Goal: Task Accomplishment & Management: Manage account settings

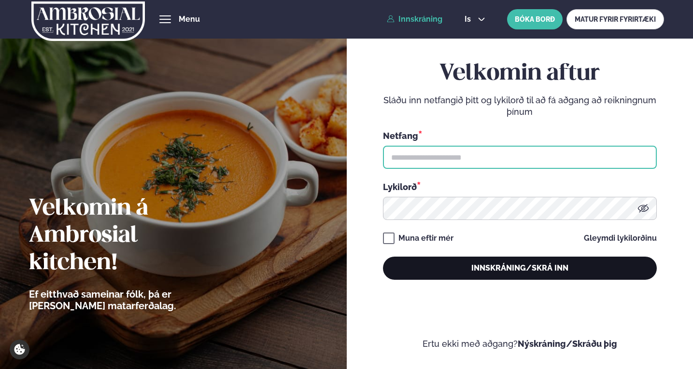
type input "**********"
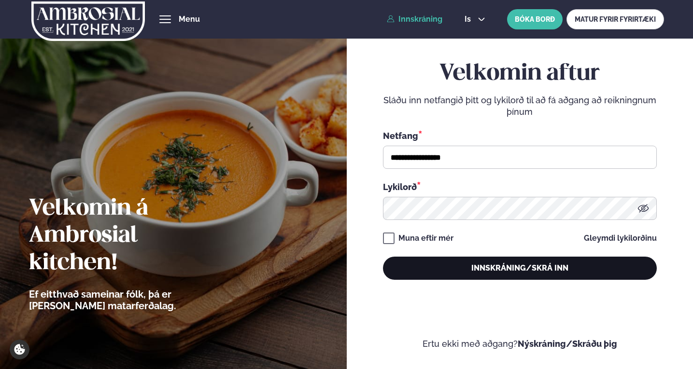
click at [503, 274] on button "Innskráning/Skrá inn" at bounding box center [520, 268] width 274 height 23
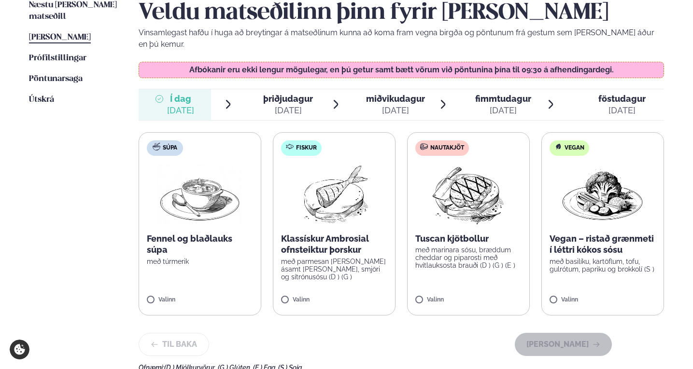
scroll to position [241, 0]
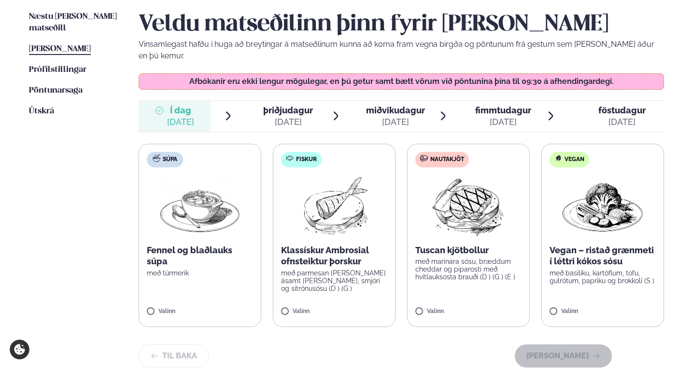
click at [287, 105] on span "þriðjudagur" at bounding box center [288, 110] width 50 height 10
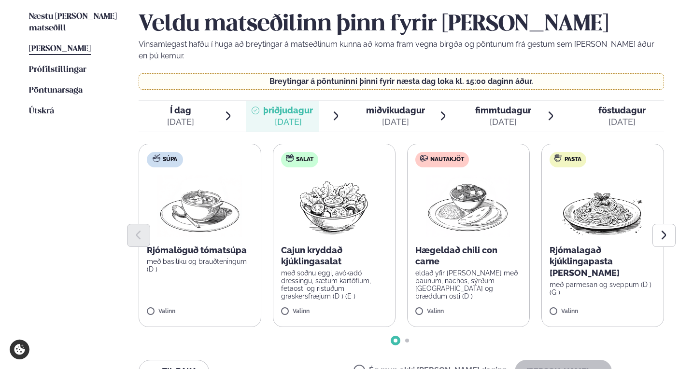
click at [397, 105] on span "miðvikudagur" at bounding box center [395, 110] width 59 height 10
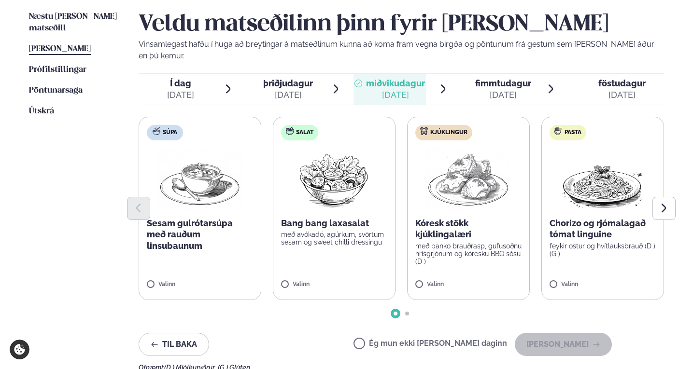
click at [513, 89] on div "[DATE]" at bounding box center [503, 95] width 56 height 12
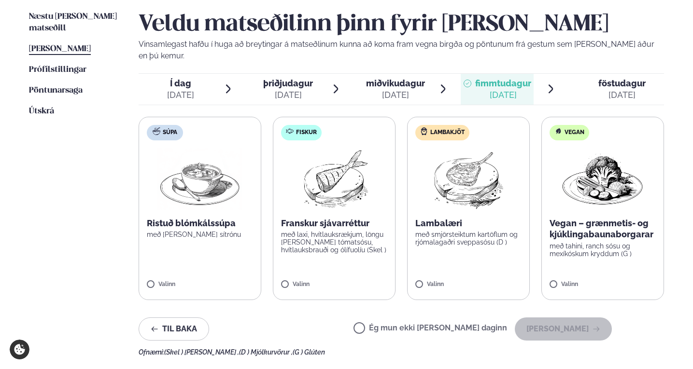
click at [275, 78] on span "þriðjudagur" at bounding box center [288, 83] width 50 height 10
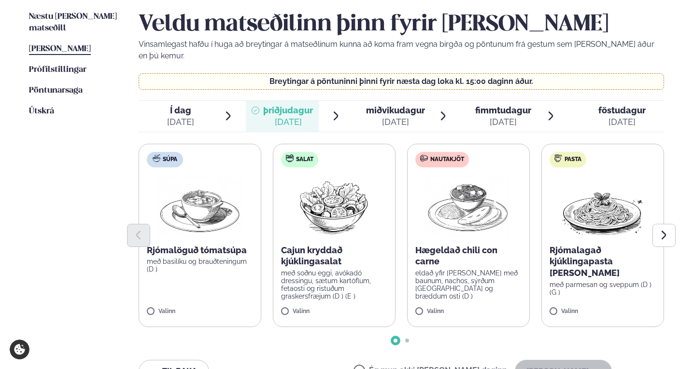
click at [197, 102] on span "Í dag Í d. [DATE]" at bounding box center [175, 116] width 73 height 31
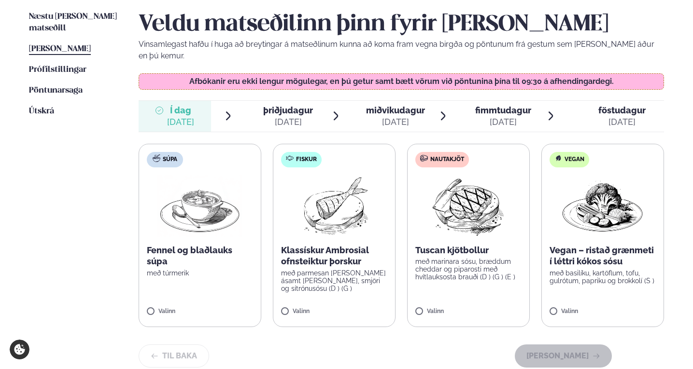
click at [274, 105] on span "þriðjudagur" at bounding box center [288, 110] width 50 height 10
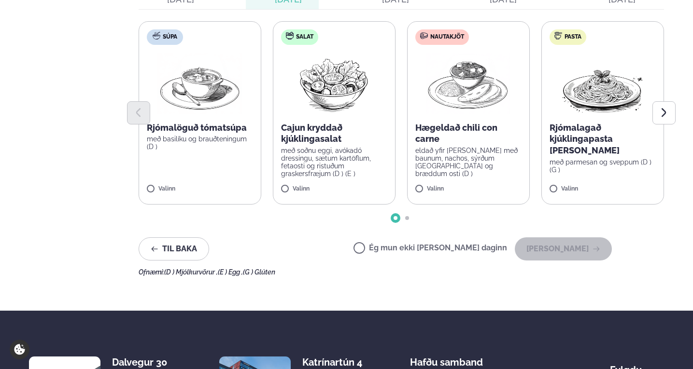
scroll to position [435, 0]
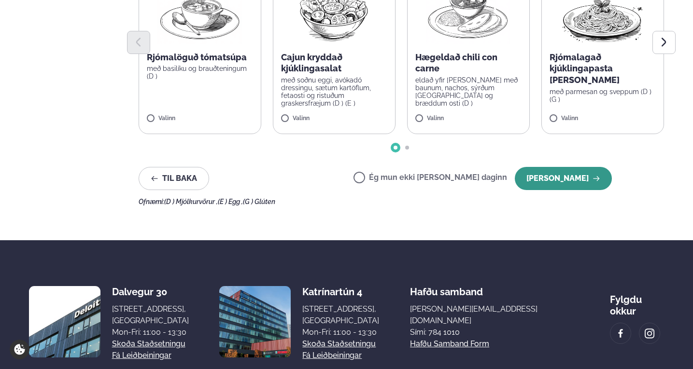
click at [567, 171] on button "[PERSON_NAME]" at bounding box center [563, 178] width 97 height 23
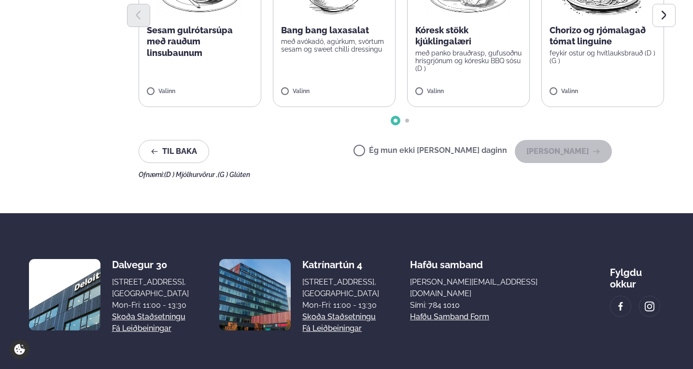
click at [396, 147] on label "Ég mun ekki [PERSON_NAME] daginn" at bounding box center [431, 152] width 154 height 10
drag, startPoint x: 549, startPoint y: 145, endPoint x: 473, endPoint y: 146, distance: 75.8
click at [548, 145] on button "[PERSON_NAME]" at bounding box center [563, 151] width 97 height 23
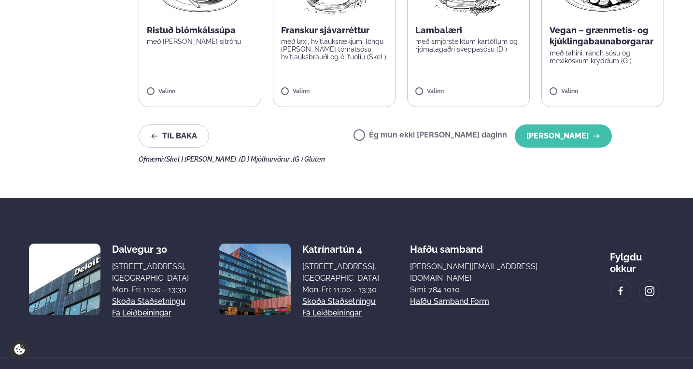
click at [563, 134] on button "[PERSON_NAME]" at bounding box center [563, 136] width 97 height 23
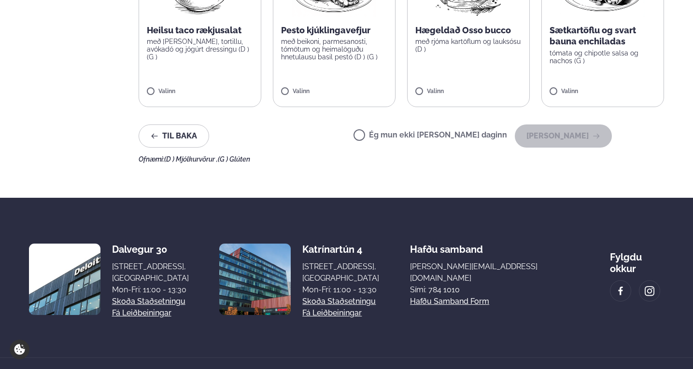
click at [409, 130] on div "Ég mun ekki [PERSON_NAME] daginn [PERSON_NAME]" at bounding box center [483, 136] width 258 height 23
click at [411, 131] on label "Ég mun ekki [PERSON_NAME] daginn" at bounding box center [431, 136] width 154 height 10
click at [529, 127] on button "[PERSON_NAME]" at bounding box center [563, 136] width 97 height 23
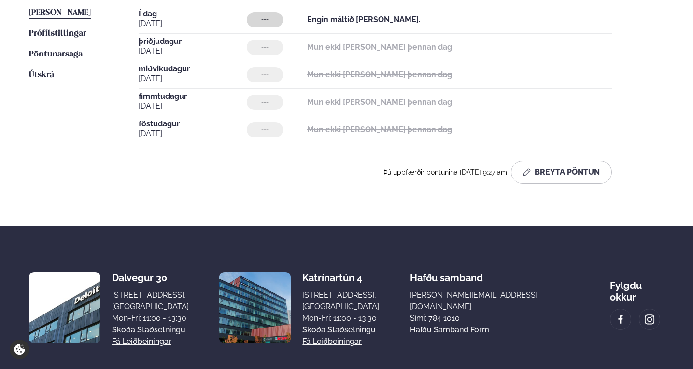
scroll to position [184, 0]
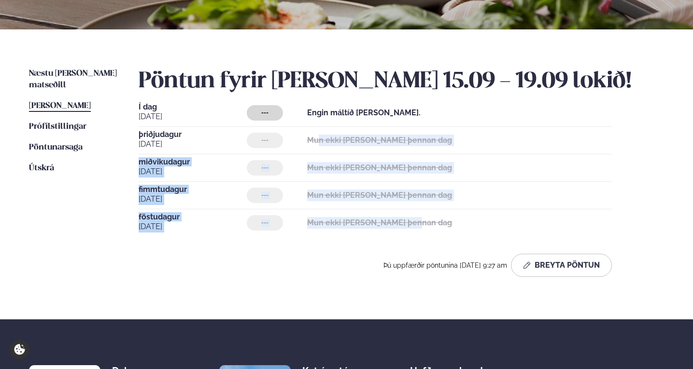
drag, startPoint x: 311, startPoint y: 139, endPoint x: 460, endPoint y: 222, distance: 170.8
click at [460, 222] on div "Í dag [DATE] --- Engin máltíð [PERSON_NAME]. [DATE] --- Mun ekki [PERSON_NAME] …" at bounding box center [402, 169] width 526 height 133
click at [327, 177] on div "[DATE] --- Mun ekki [PERSON_NAME] þennan dag" at bounding box center [375, 170] width 473 height 24
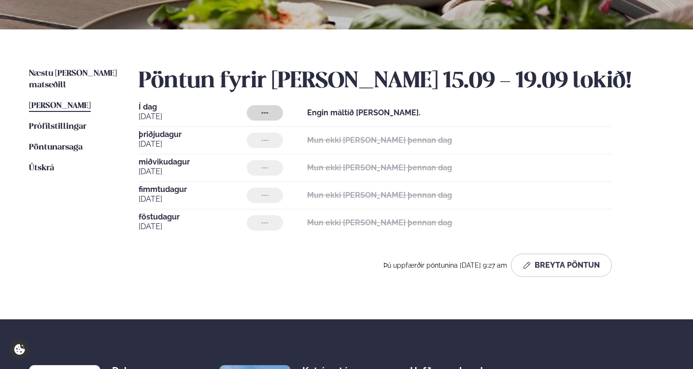
click at [57, 102] on span "[PERSON_NAME]" at bounding box center [60, 106] width 62 height 8
click at [85, 72] on span "Næstu [PERSON_NAME] matseðill" at bounding box center [73, 80] width 88 height 20
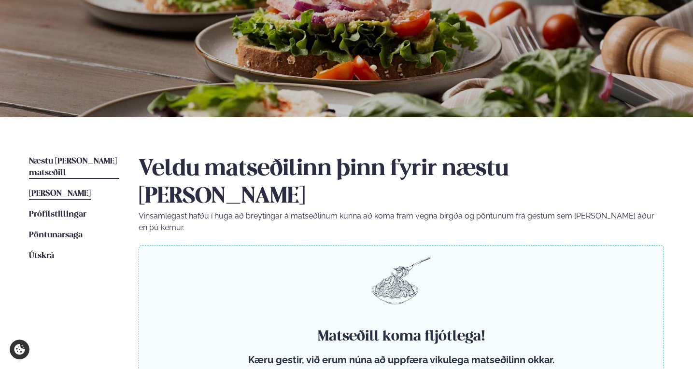
click at [69, 190] on span "[PERSON_NAME]" at bounding box center [60, 194] width 62 height 8
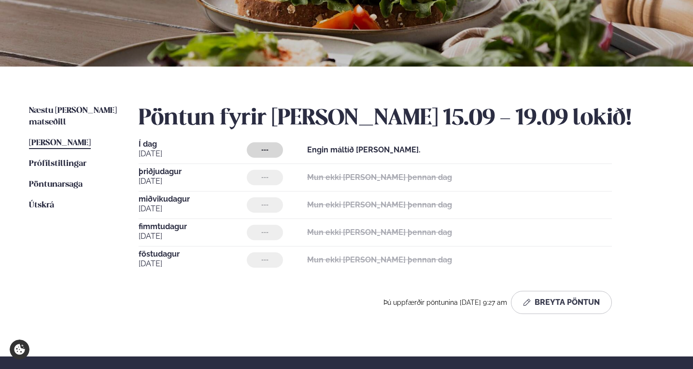
scroll to position [193, 0]
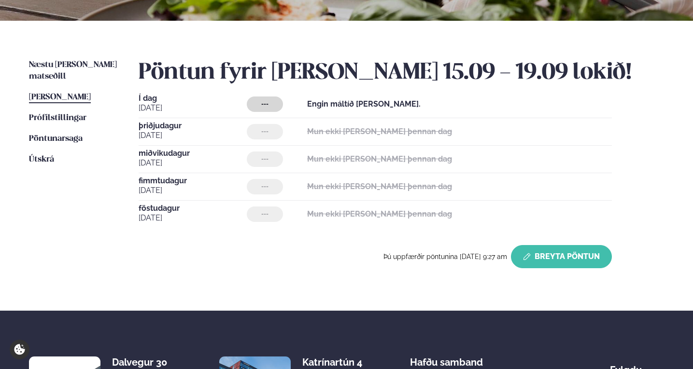
click at [554, 260] on button "Breyta Pöntun" at bounding box center [561, 256] width 101 height 23
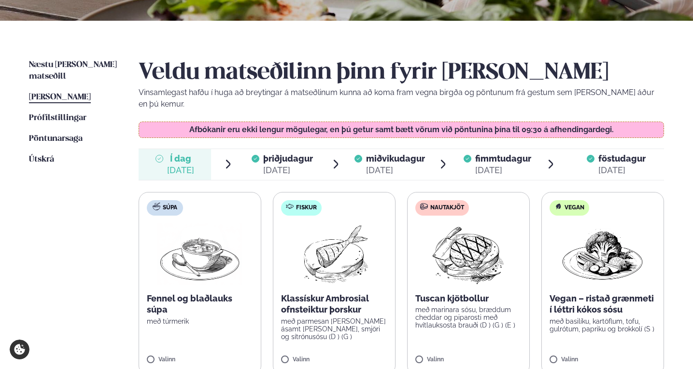
click at [301, 165] on div "[DATE]" at bounding box center [288, 171] width 50 height 12
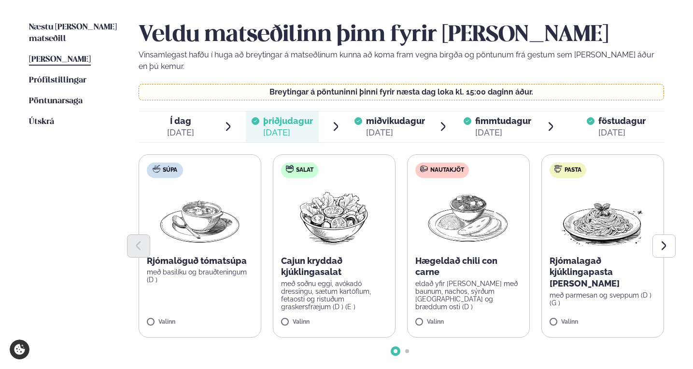
scroll to position [241, 0]
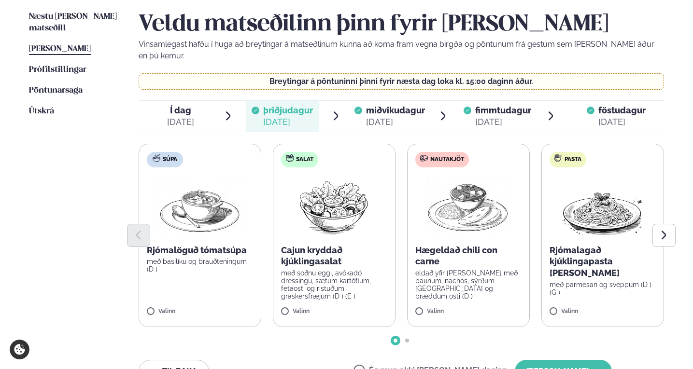
click at [406, 105] on span "miðvikudagur" at bounding box center [395, 110] width 59 height 10
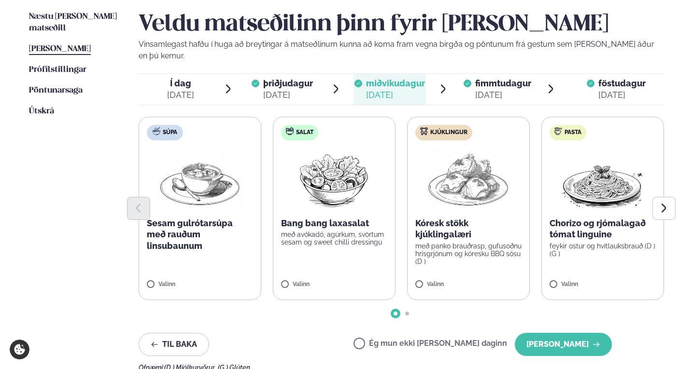
click at [494, 78] on span "fimmtudagur" at bounding box center [503, 83] width 56 height 10
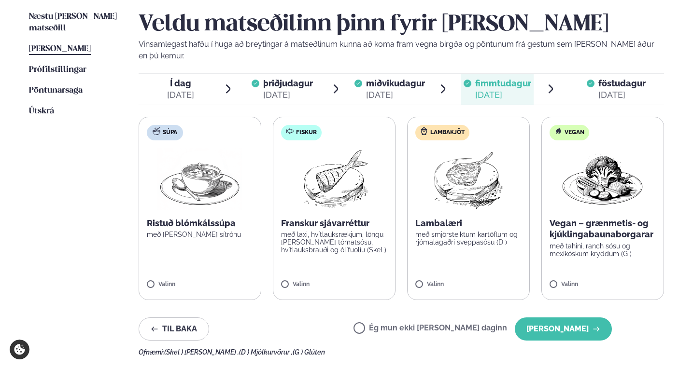
click at [614, 78] on span "föstudagur" at bounding box center [621, 83] width 47 height 10
